Goal: Contribute content

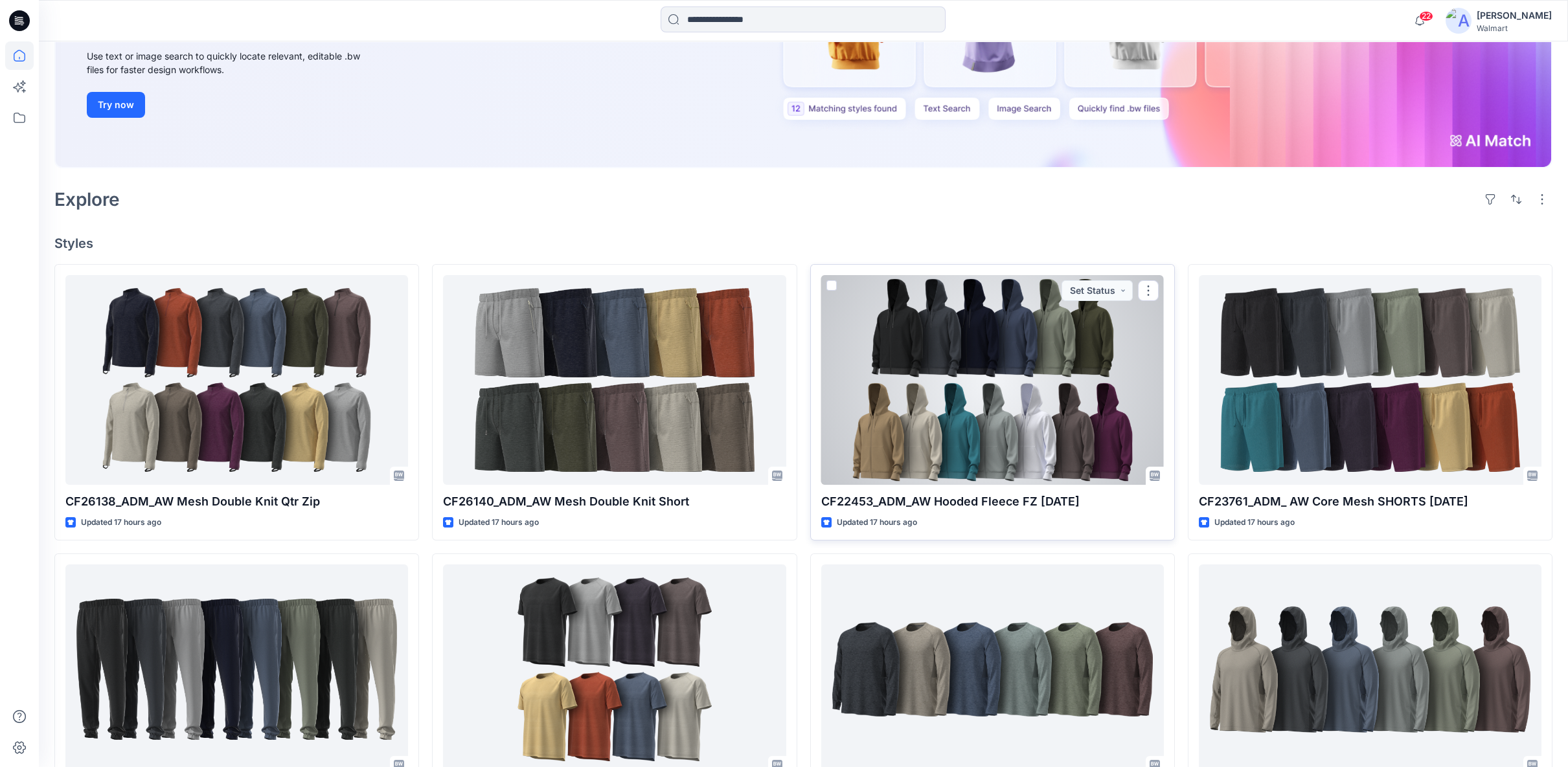
scroll to position [216, 0]
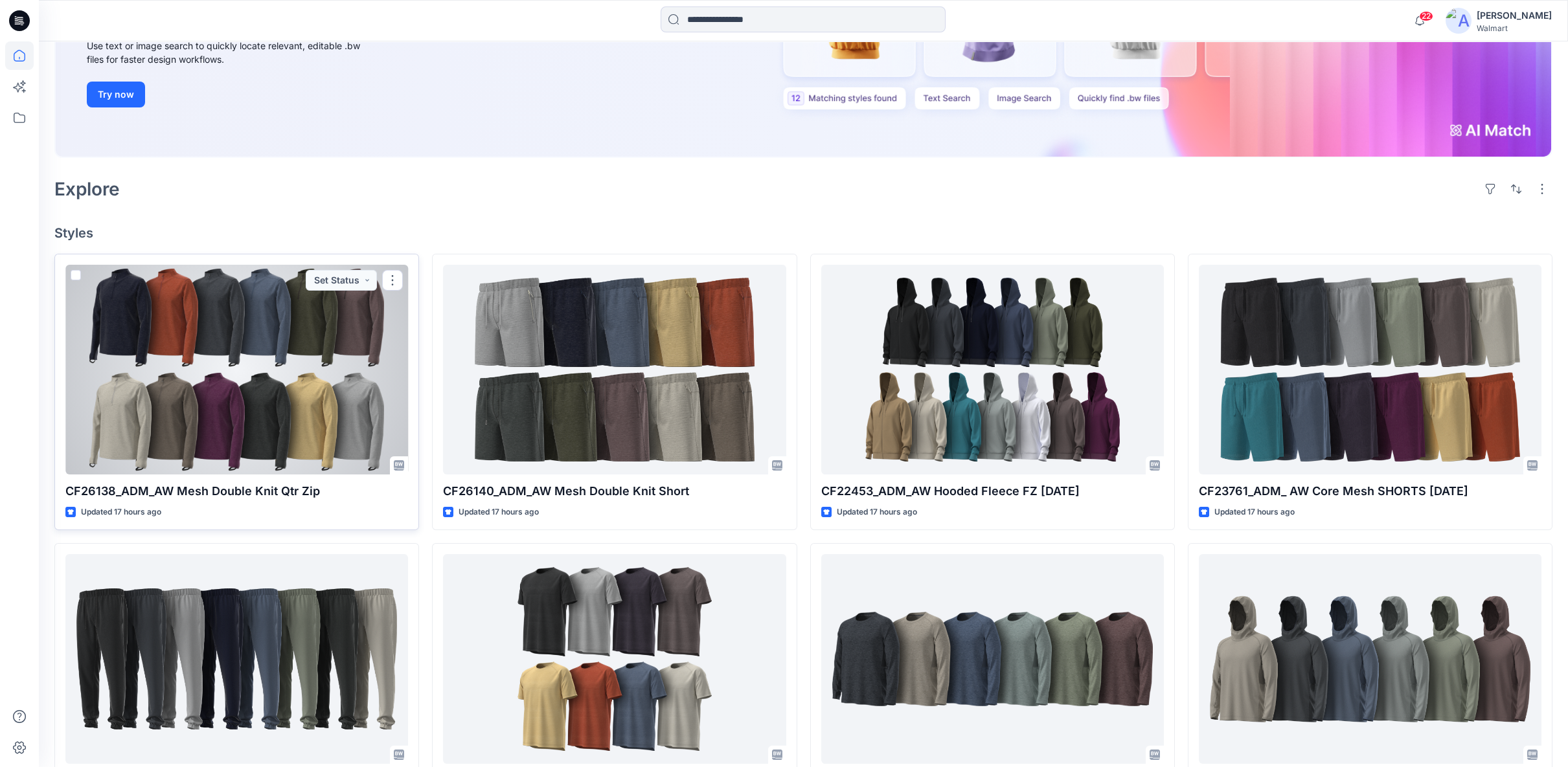
click at [219, 424] on div at bounding box center [237, 370] width 343 height 210
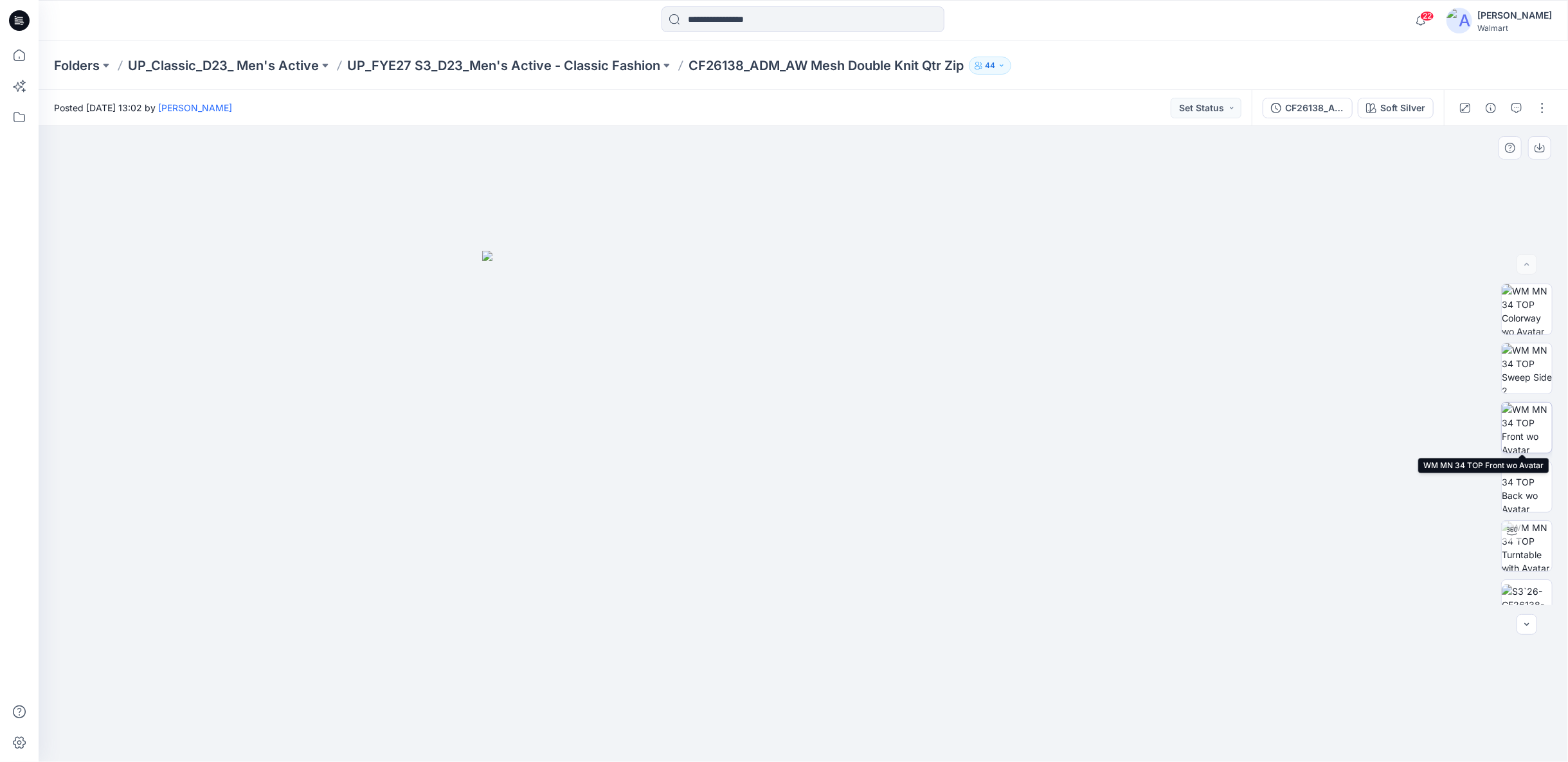
click at [1527, 420] on img at bounding box center [1527, 428] width 50 height 50
click at [1524, 630] on button "button" at bounding box center [1527, 625] width 20 height 20
click at [1524, 628] on icon "button" at bounding box center [1527, 624] width 10 height 10
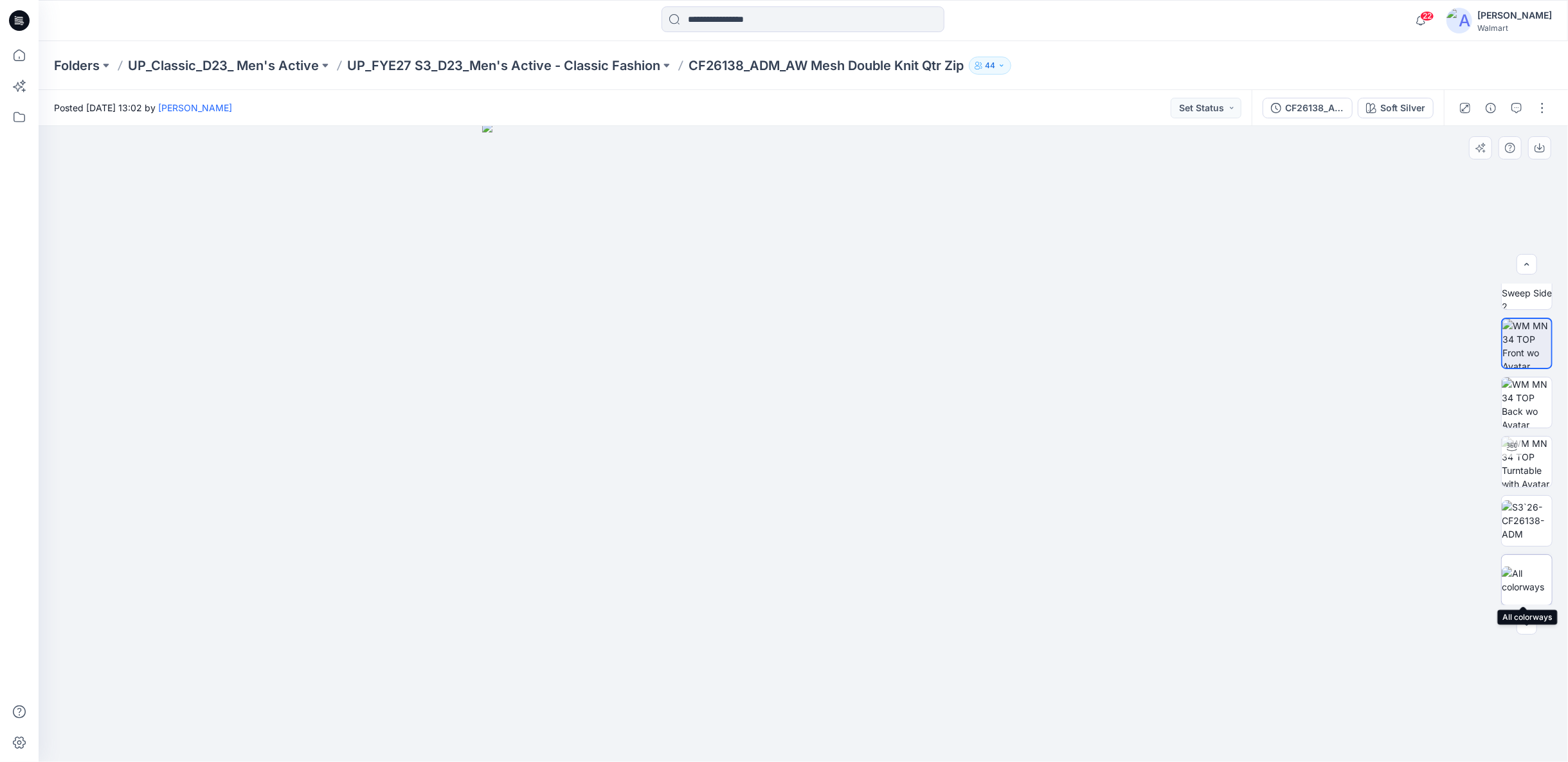
click at [1519, 582] on img at bounding box center [1527, 581] width 50 height 27
click at [1540, 109] on button "button" at bounding box center [1542, 108] width 20 height 20
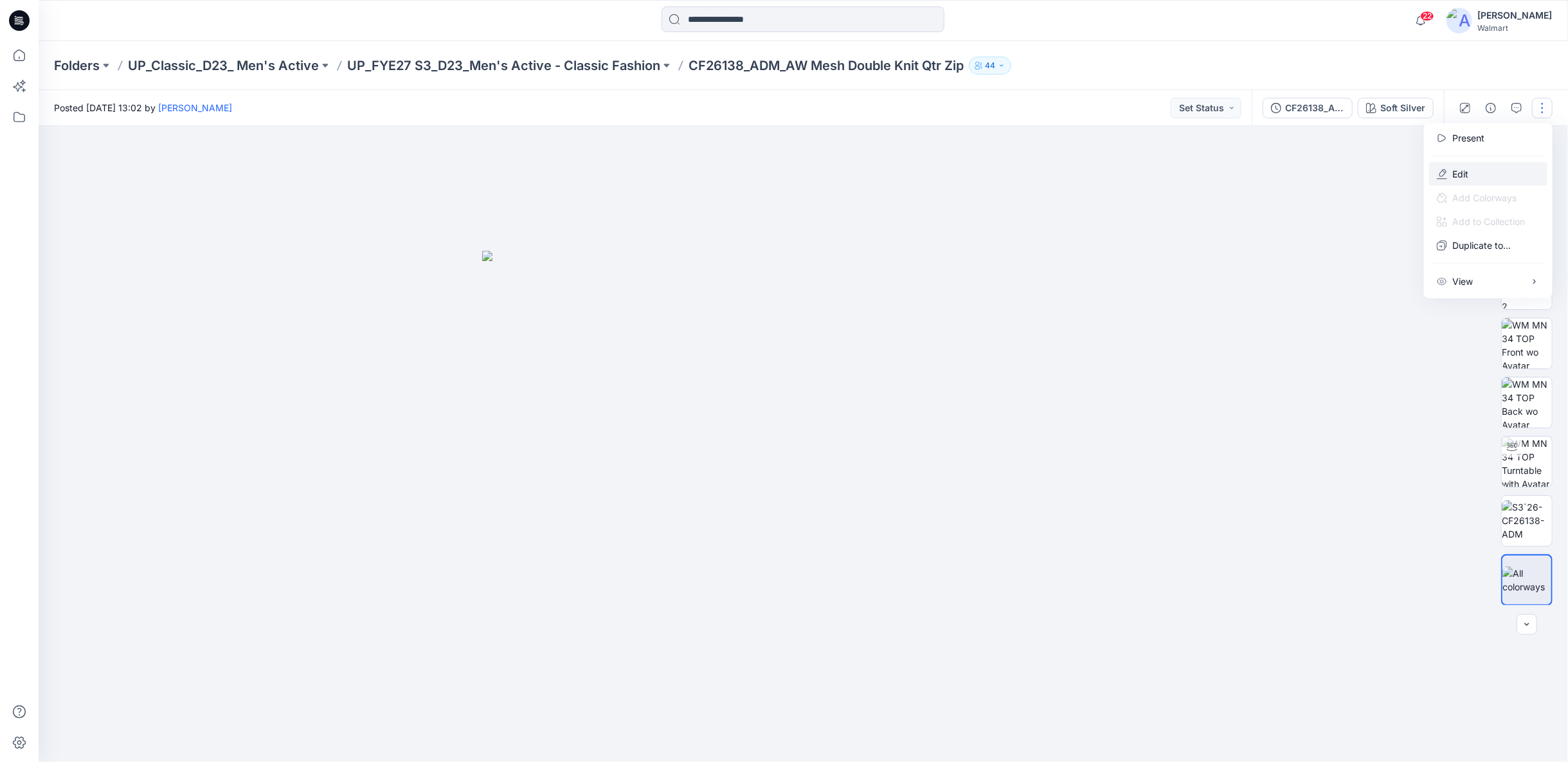
click at [1451, 174] on button "Edit" at bounding box center [1487, 174] width 118 height 24
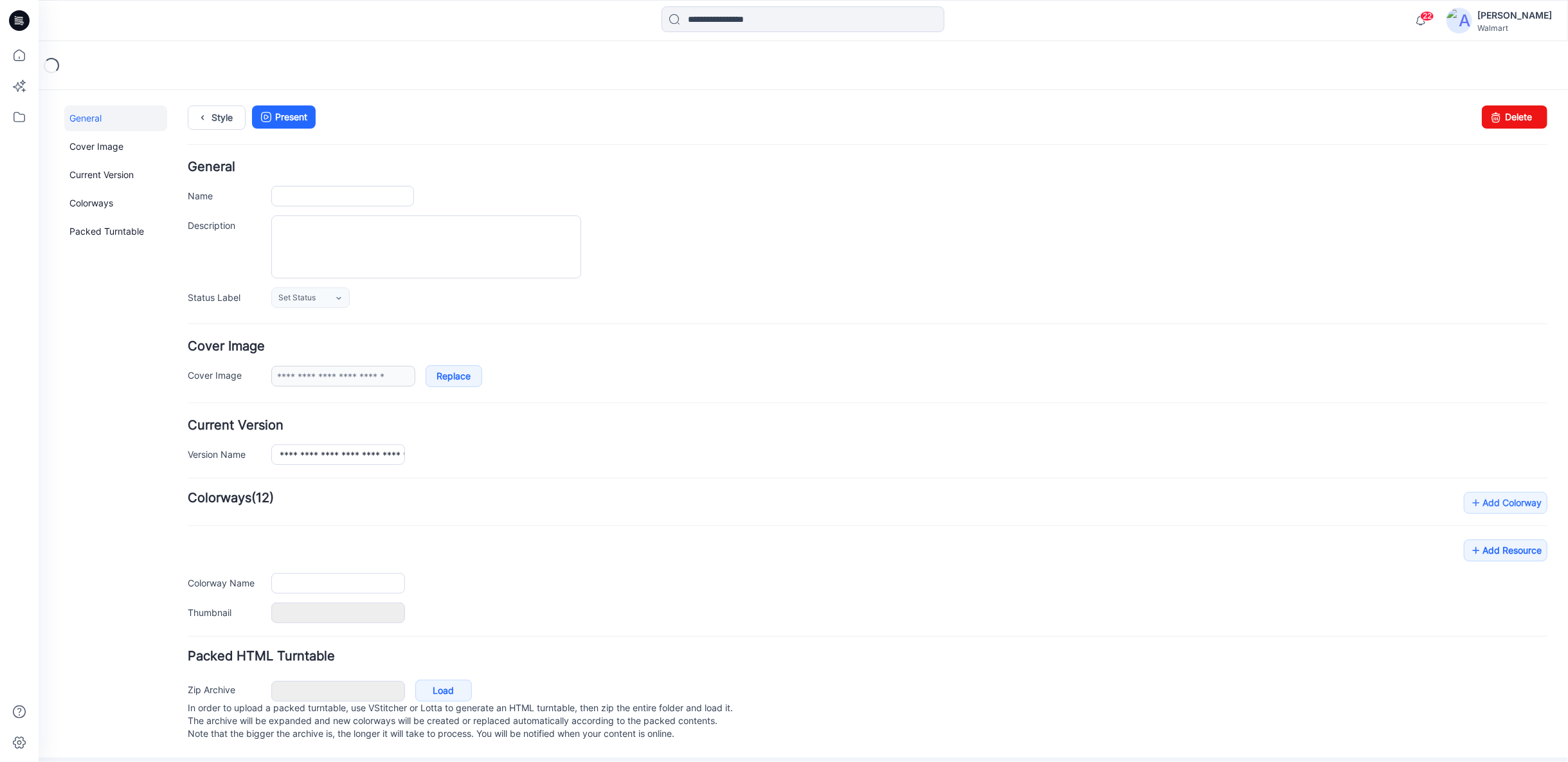
type input "**********"
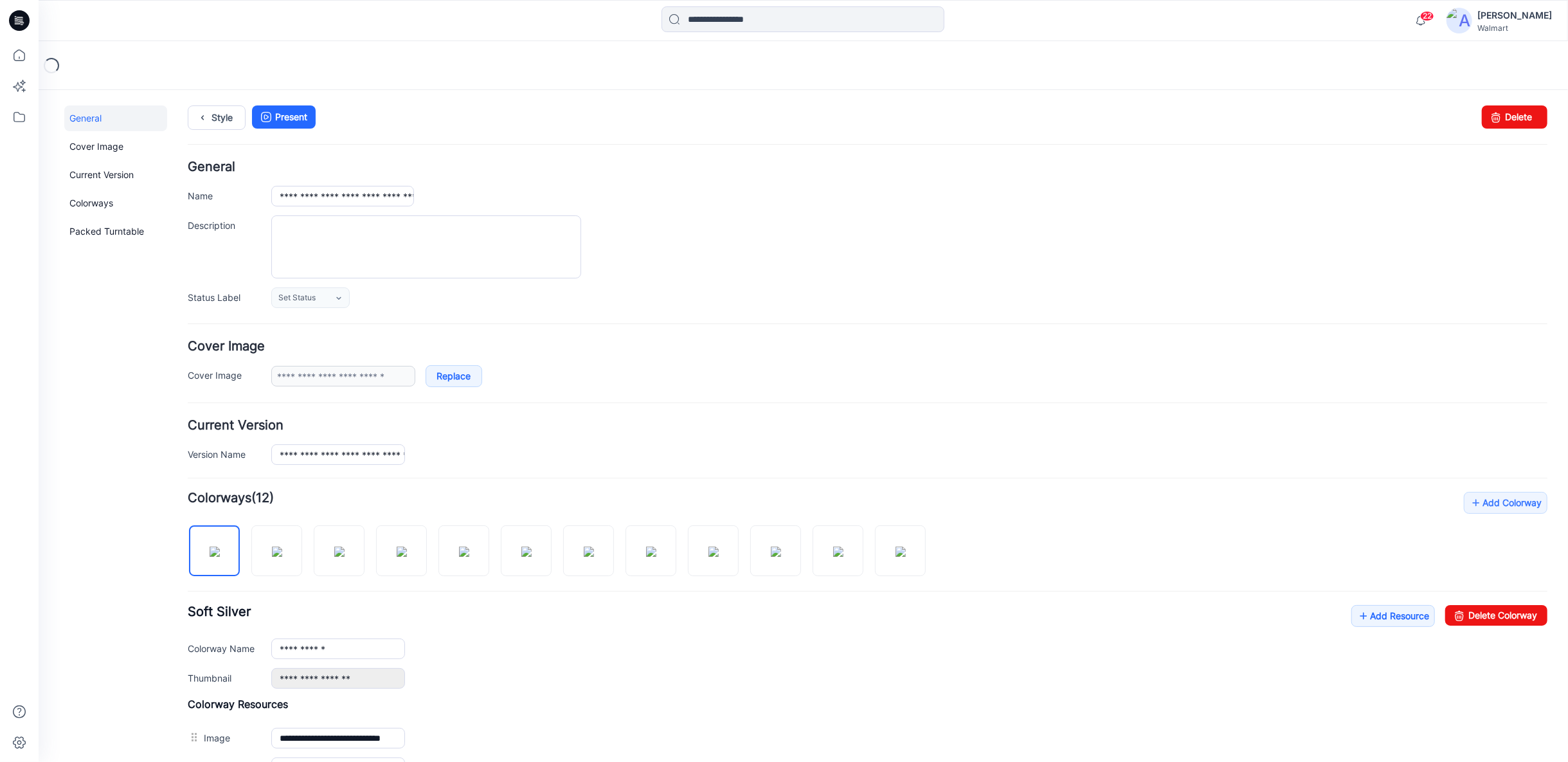
scroll to position [214, 0]
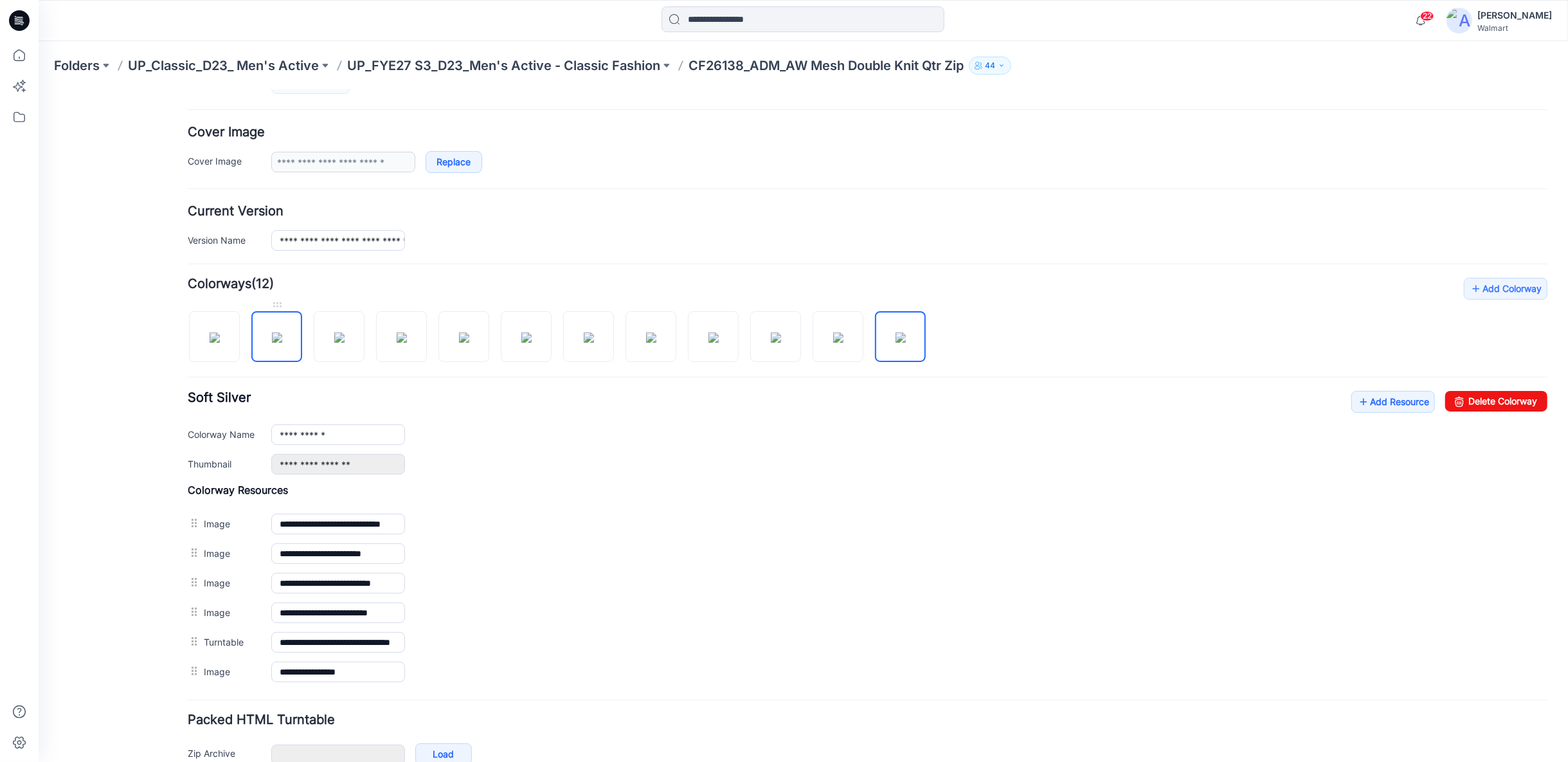
click at [271, 332] on img at bounding box center [276, 336] width 10 height 10
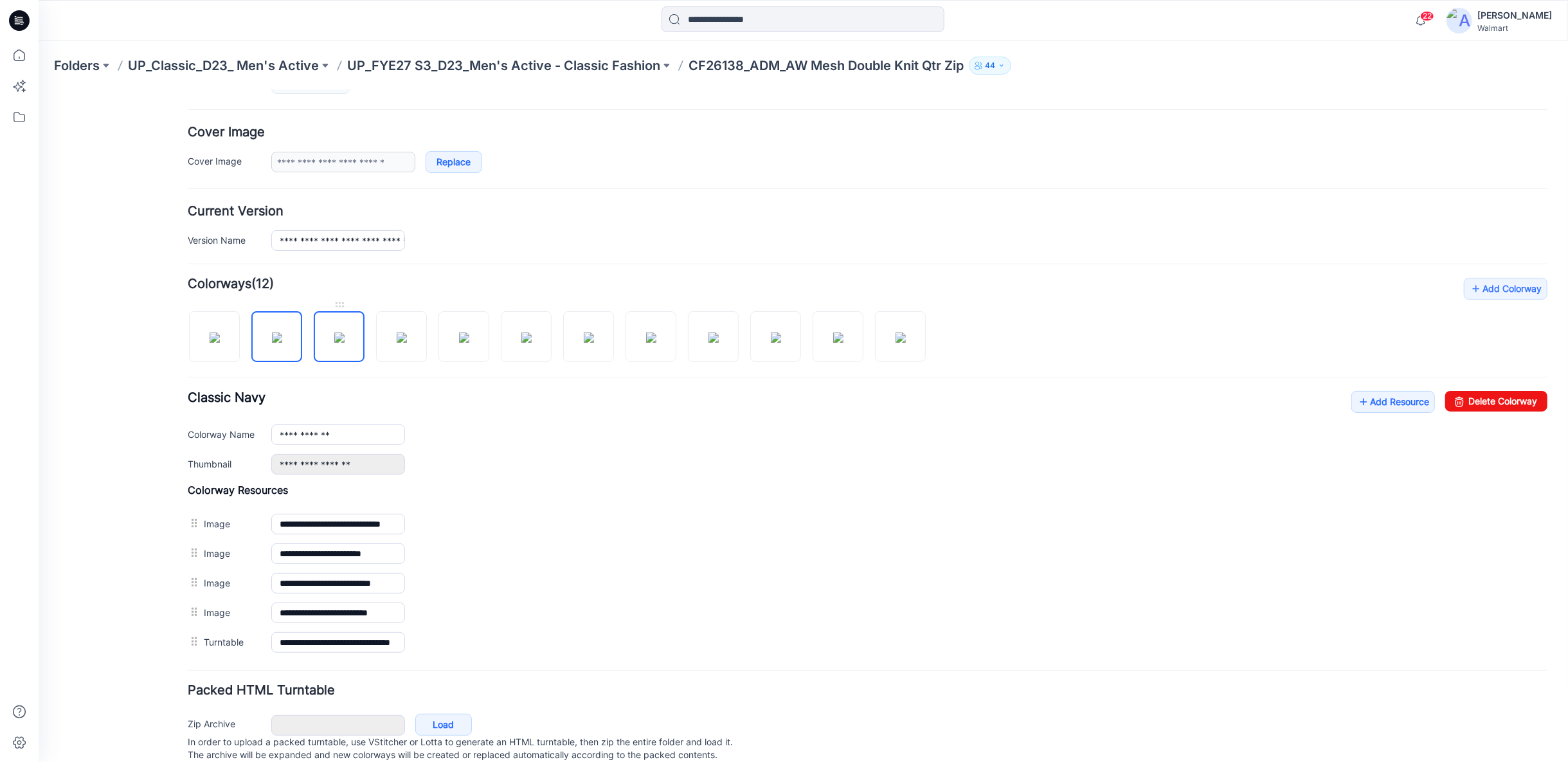
click at [344, 332] on img at bounding box center [339, 336] width 10 height 10
type input "**********"
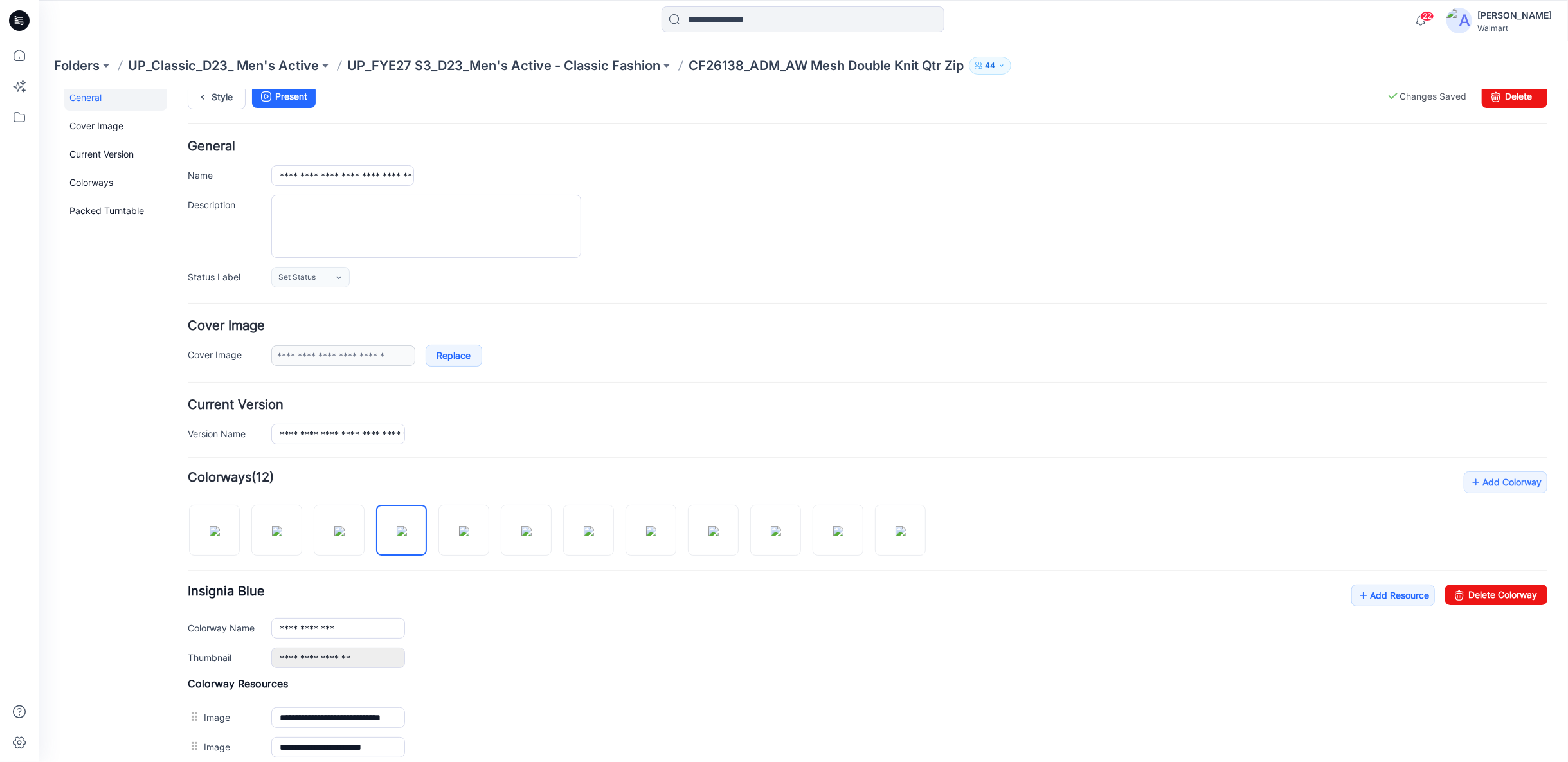
scroll to position [0, 0]
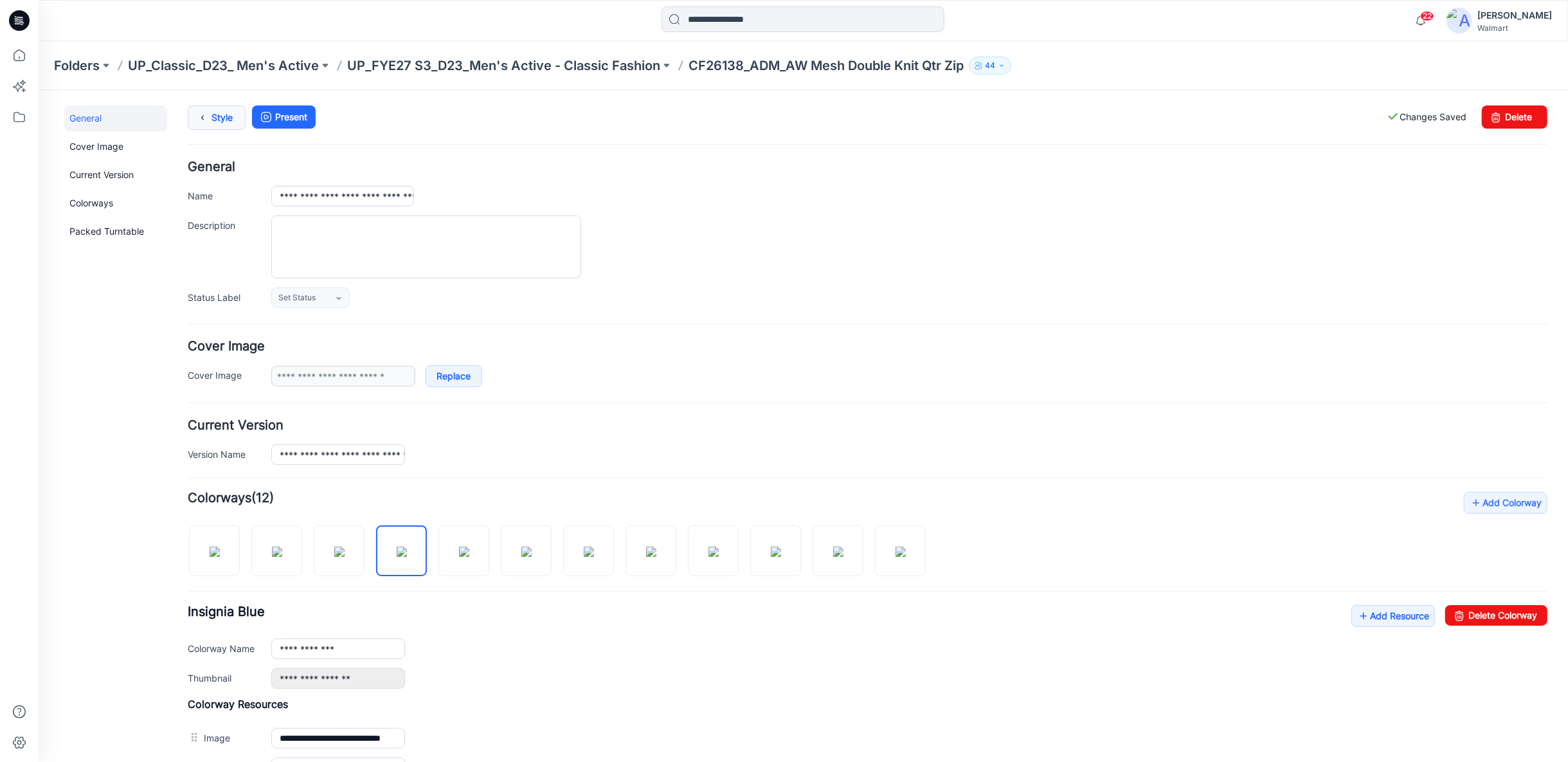
click at [204, 115] on icon at bounding box center [202, 116] width 18 height 23
